Goal: Task Accomplishment & Management: Use online tool/utility

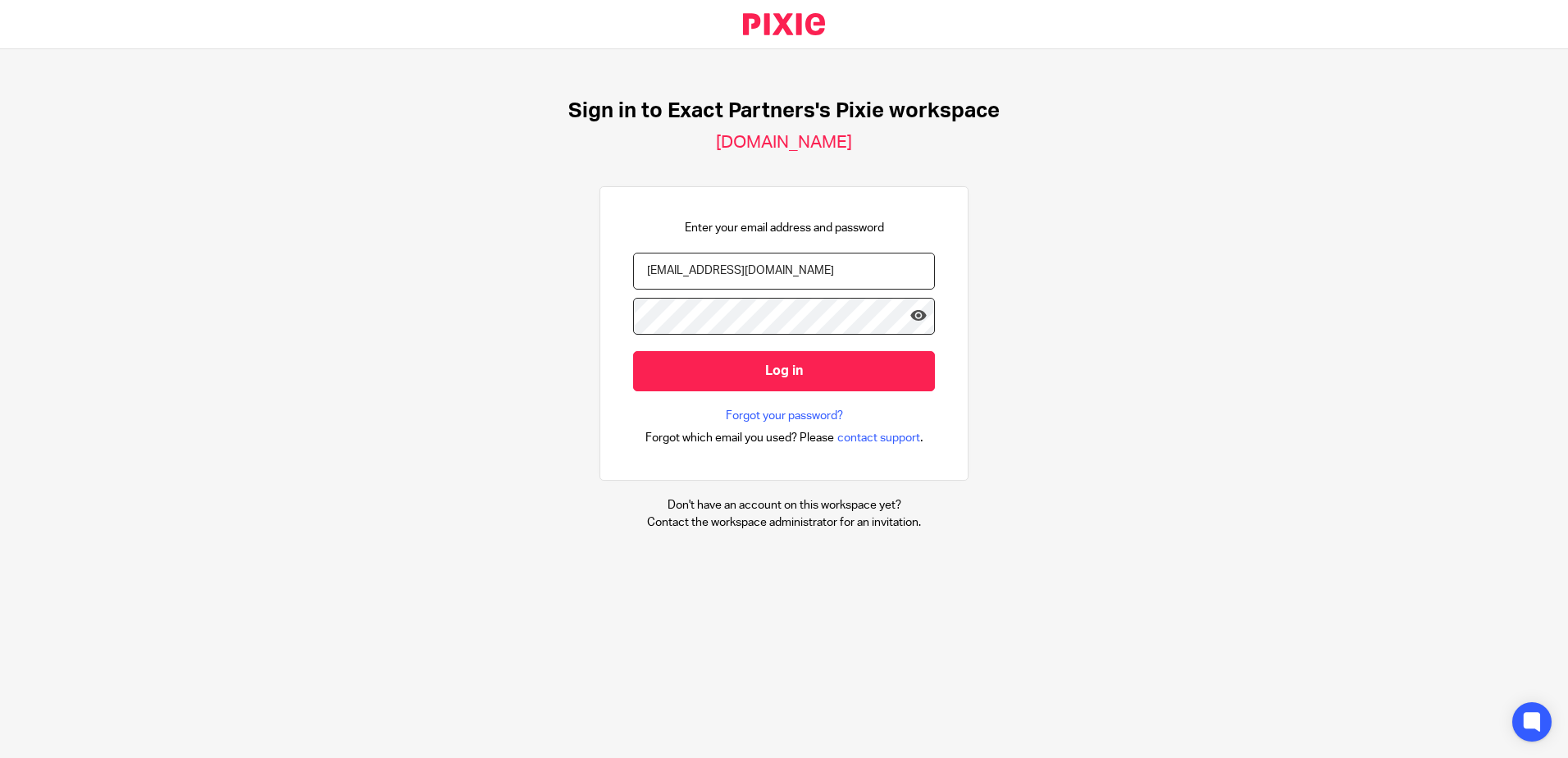
click at [0, 757] on nordpass-portal at bounding box center [0, 758] width 0 height 0
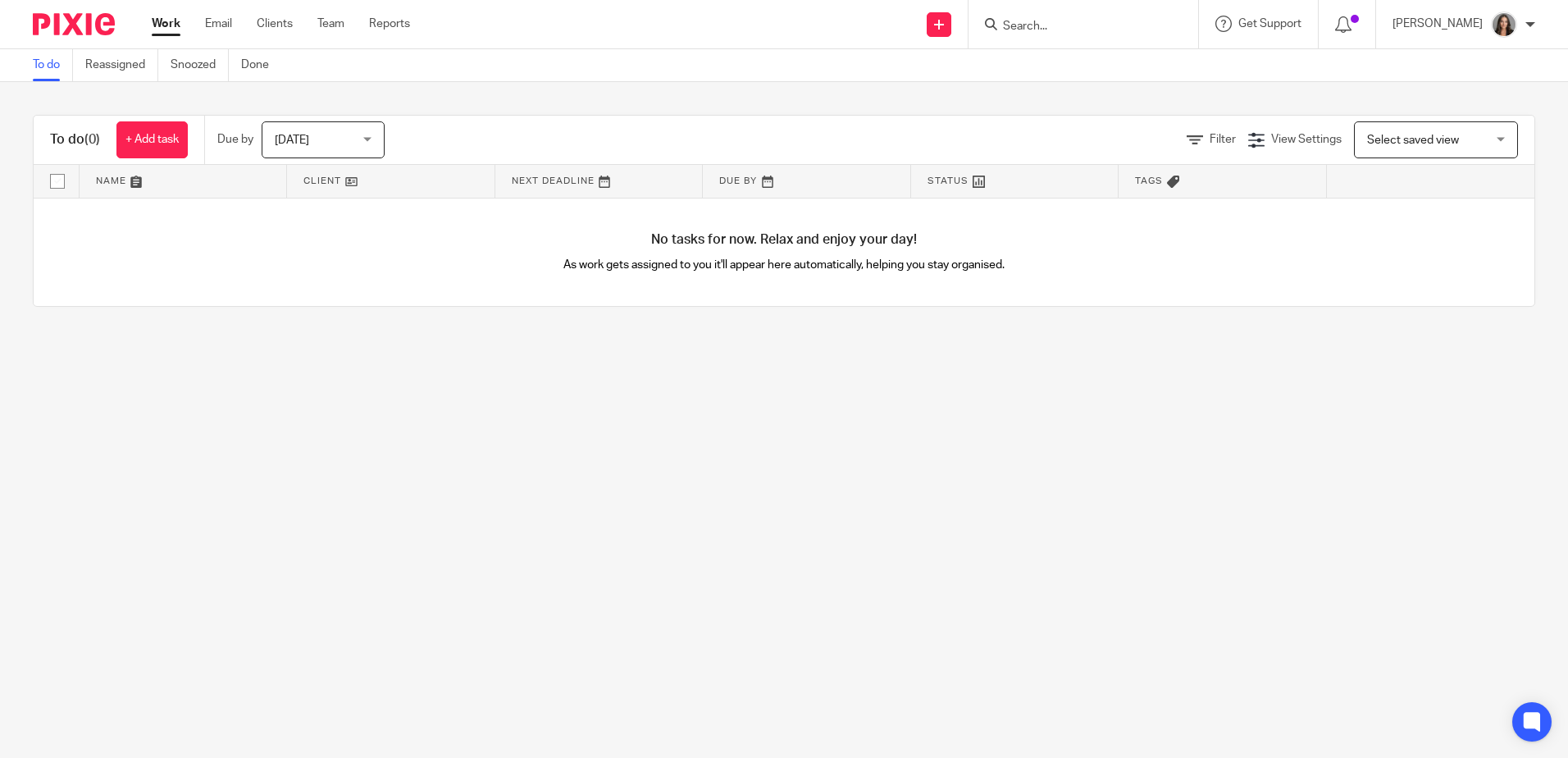
click at [334, 129] on span "Today" at bounding box center [319, 139] width 87 height 34
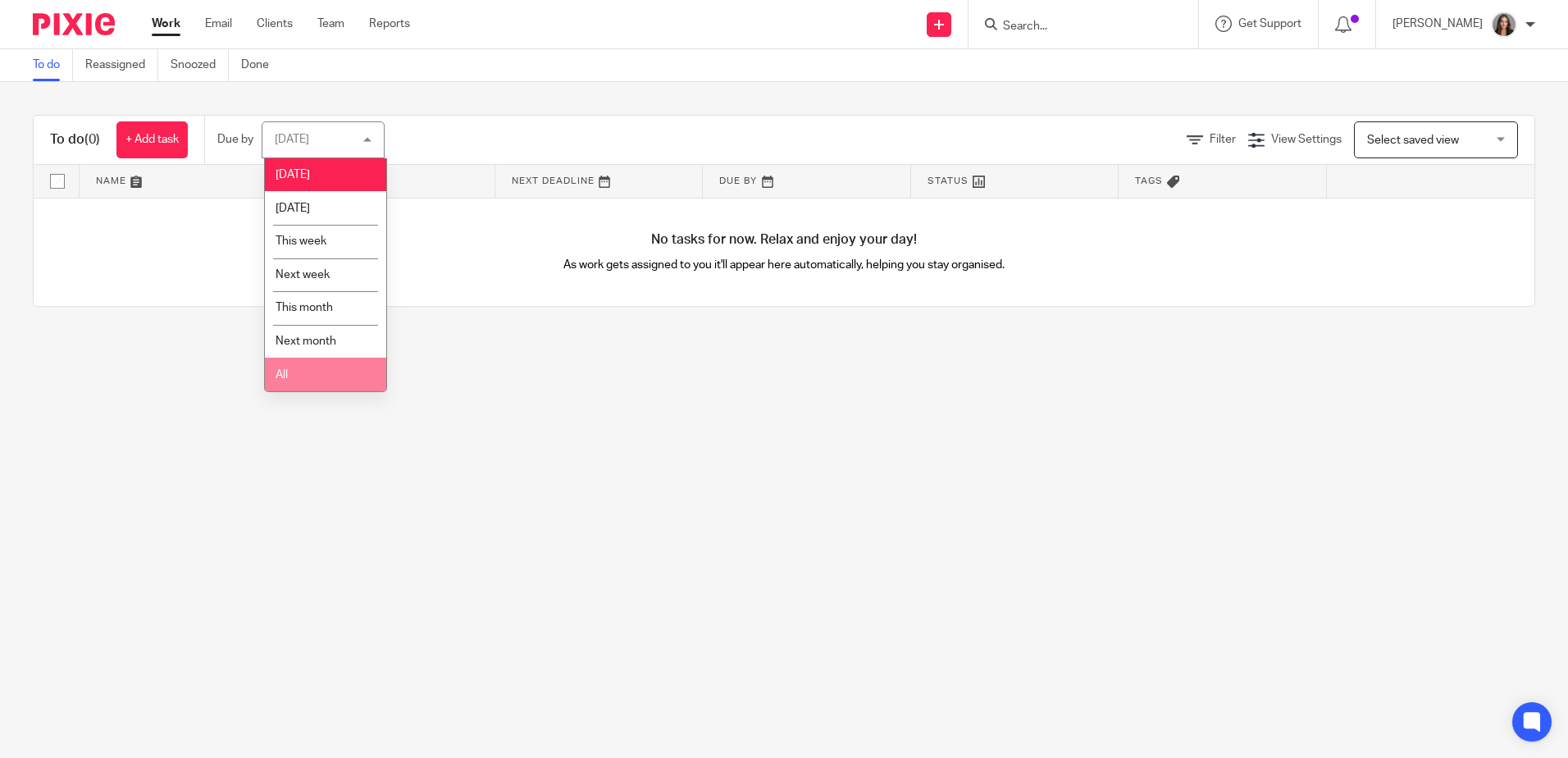
click at [320, 361] on li "All" at bounding box center [325, 374] width 121 height 34
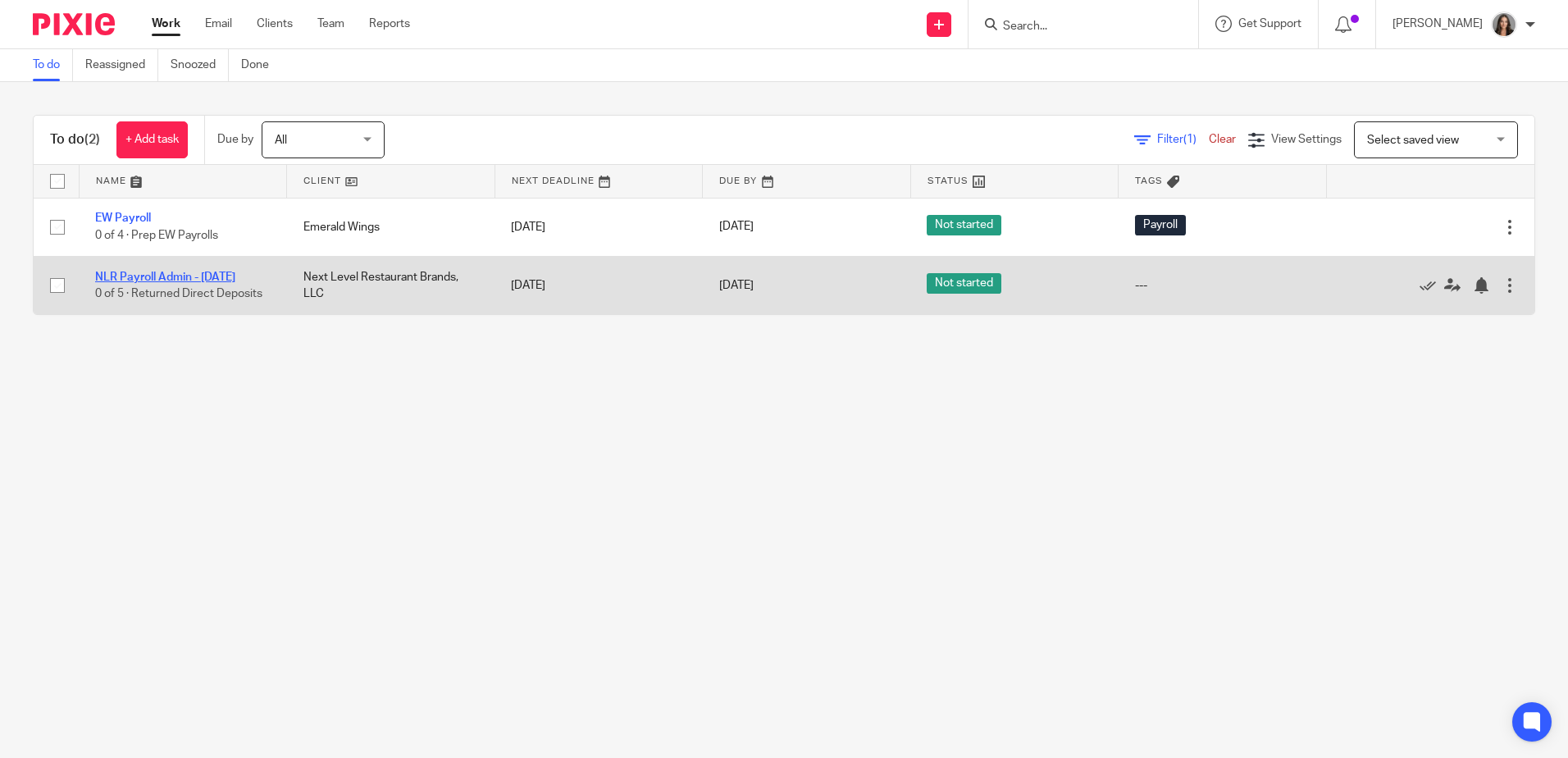
click at [188, 276] on link "NLR Payroll Admin - [DATE]" at bounding box center [165, 277] width 141 height 11
